Goal: Information Seeking & Learning: Learn about a topic

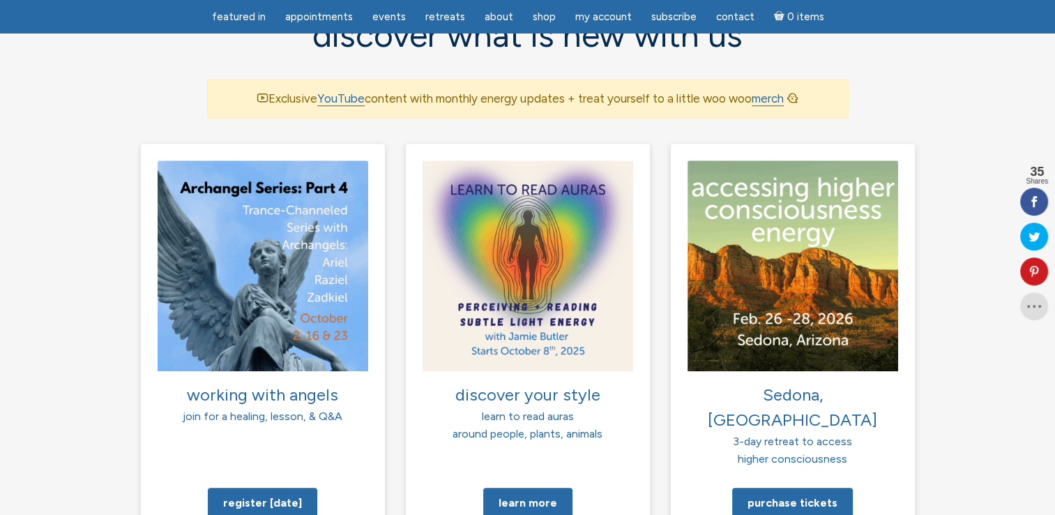
scroll to position [949, 0]
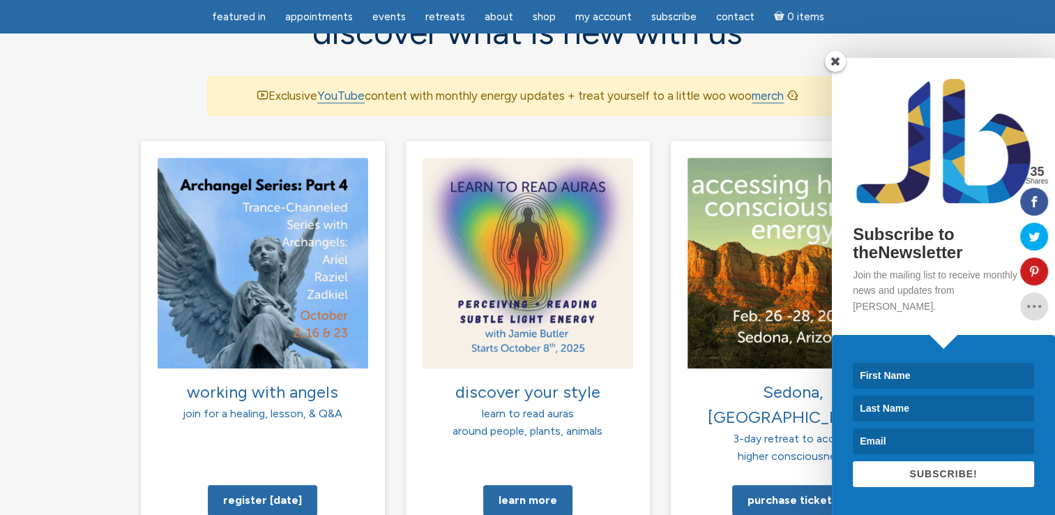
click at [837, 72] on span at bounding box center [835, 61] width 21 height 21
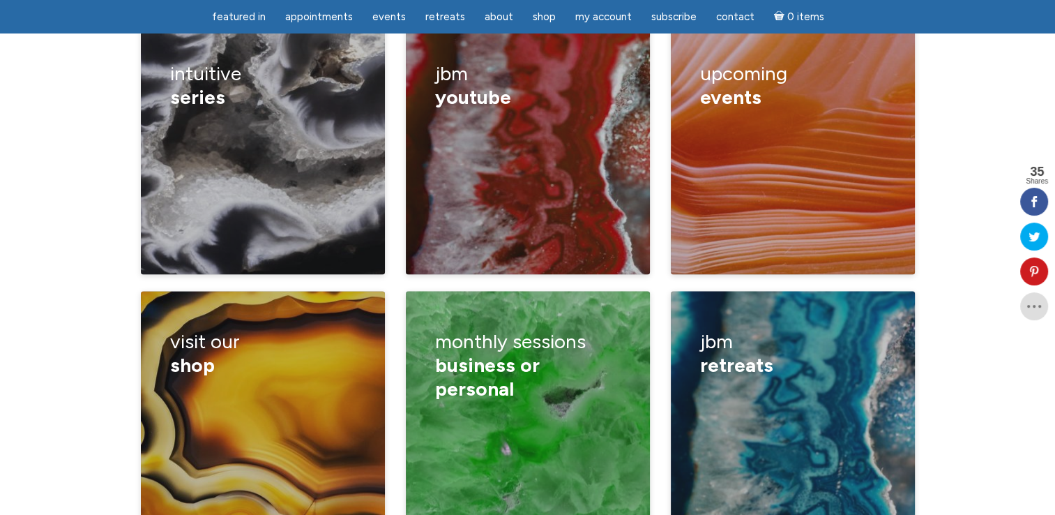
scroll to position [2046, 0]
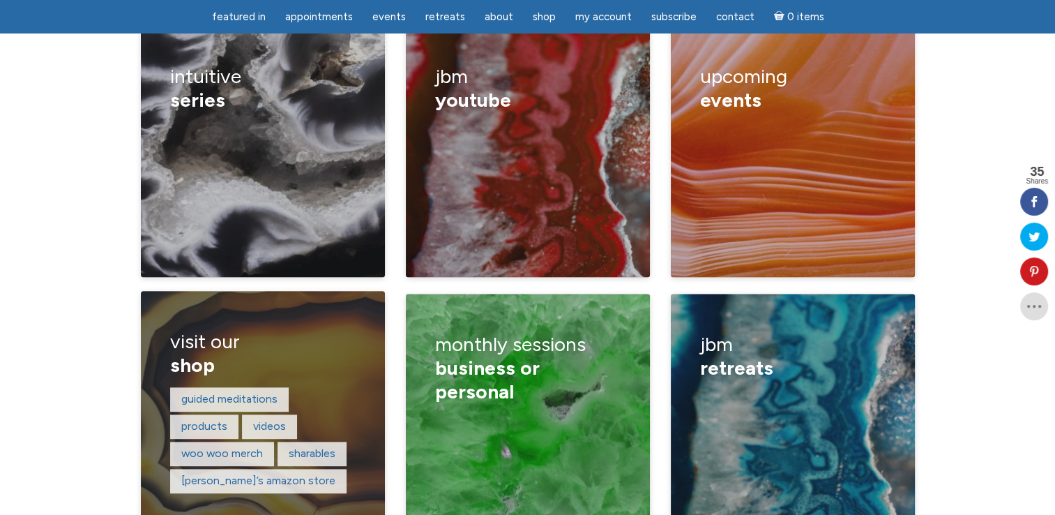
click at [204, 353] on span "shop" at bounding box center [192, 365] width 45 height 24
click at [206, 419] on link "products" at bounding box center [204, 425] width 46 height 13
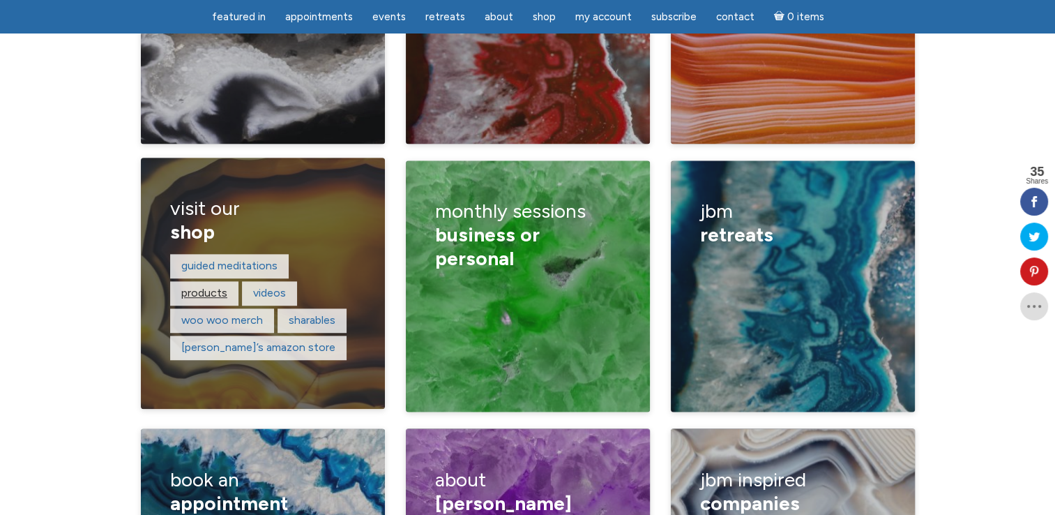
scroll to position [2181, 0]
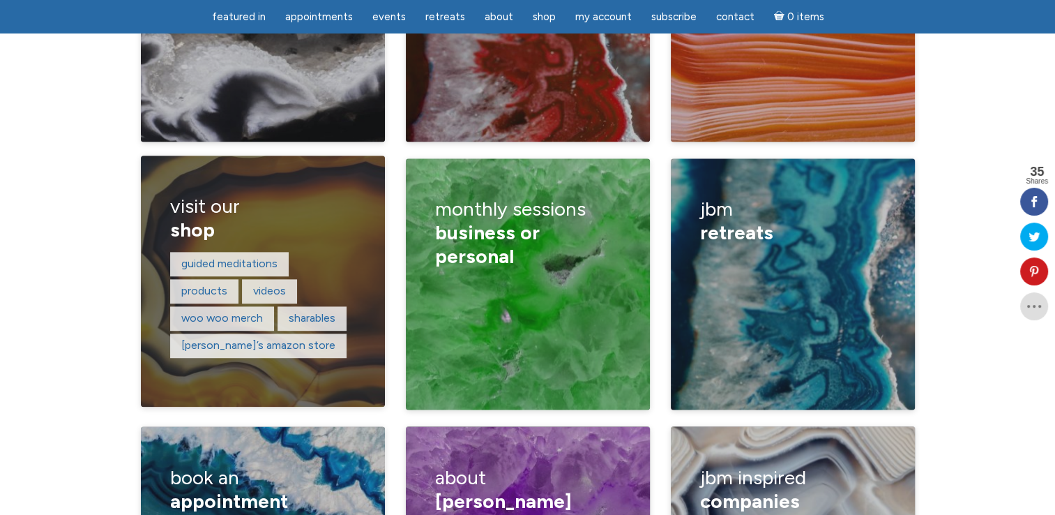
click at [223, 251] on div "guided meditations products videos woo woo merch sharables [PERSON_NAME]’s amaz…" at bounding box center [262, 305] width 185 height 109
click at [232, 311] on link "woo woo merch" at bounding box center [222, 317] width 82 height 13
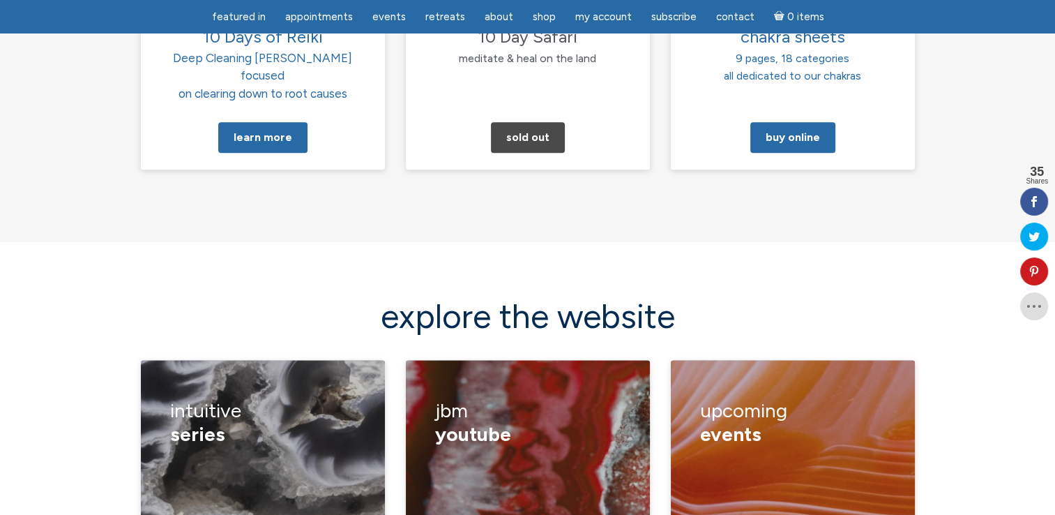
scroll to position [1710, 0]
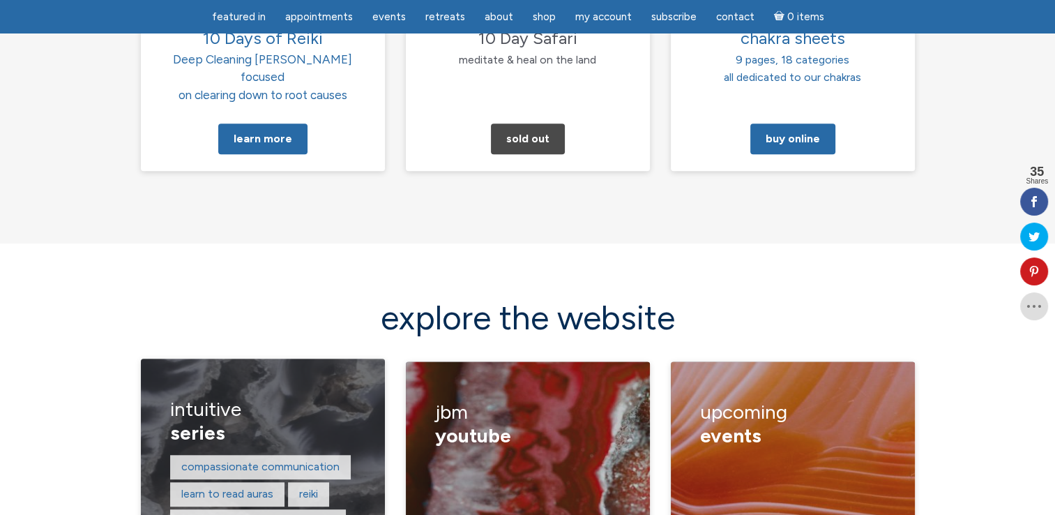
click at [247, 454] on div "compassionate communication learn to read auras [PERSON_NAME] approaching tranc…" at bounding box center [262, 522] width 185 height 136
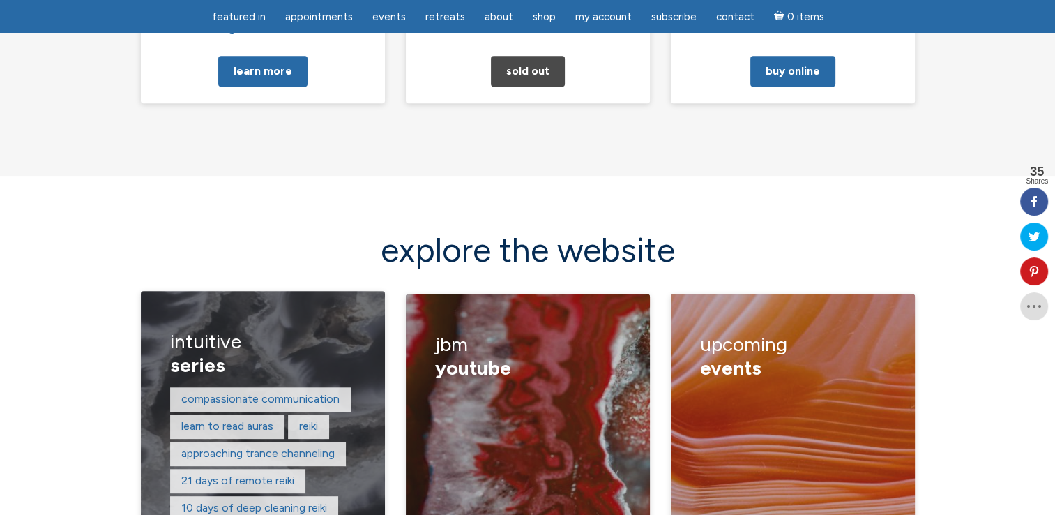
scroll to position [1790, 0]
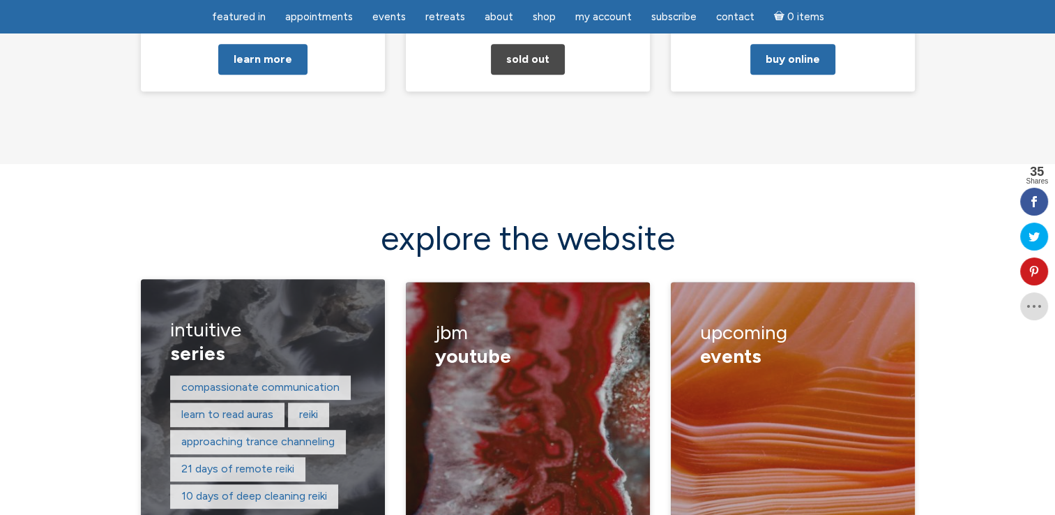
click at [260, 375] on div "compassionate communication learn to read auras [PERSON_NAME] approaching tranc…" at bounding box center [262, 443] width 185 height 136
click at [264, 380] on link "compassionate communication" at bounding box center [260, 386] width 158 height 13
